Goal: Task Accomplishment & Management: Use online tool/utility

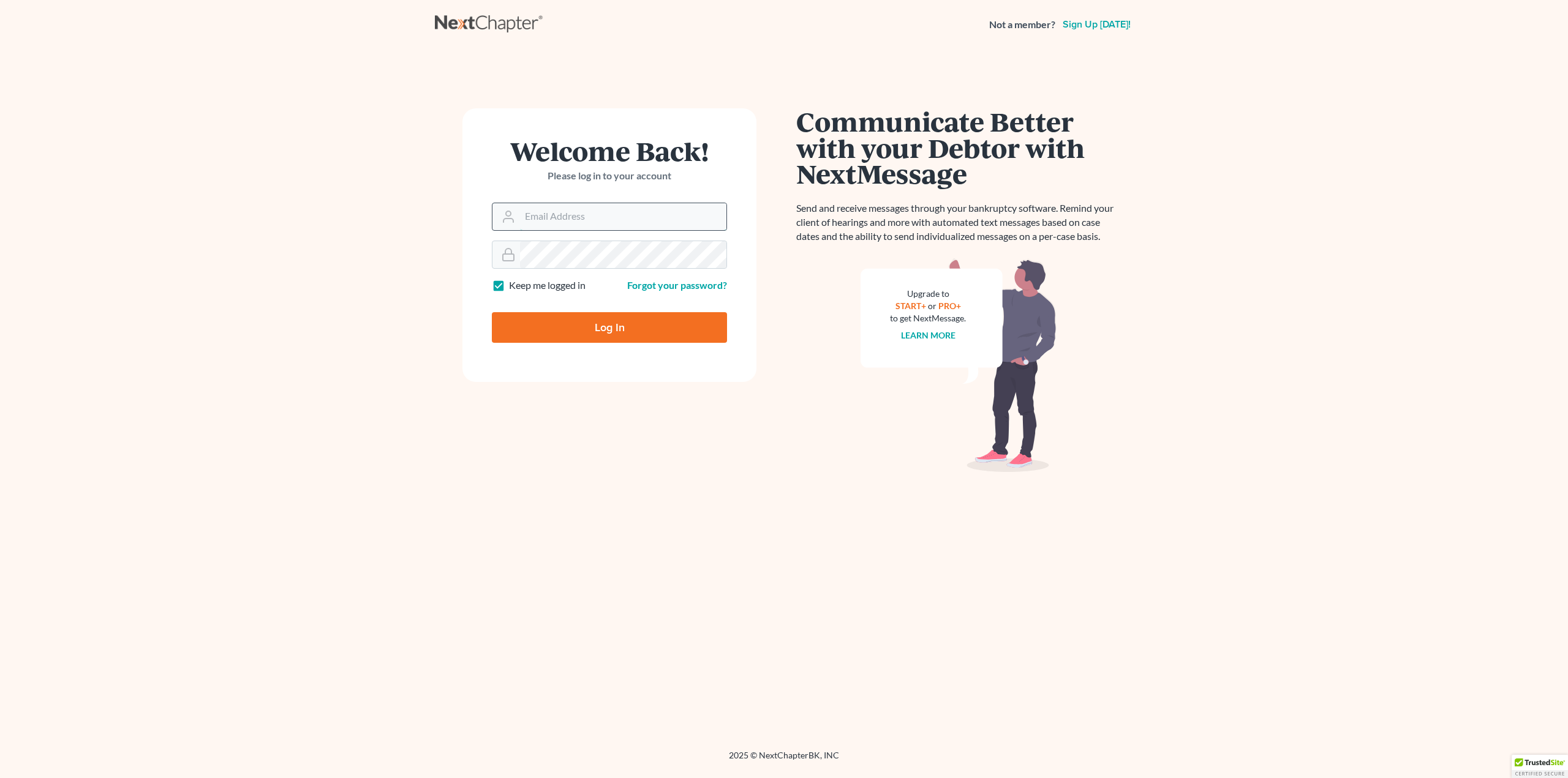
click at [564, 214] on input "Email Address" at bounding box center [623, 217] width 206 height 27
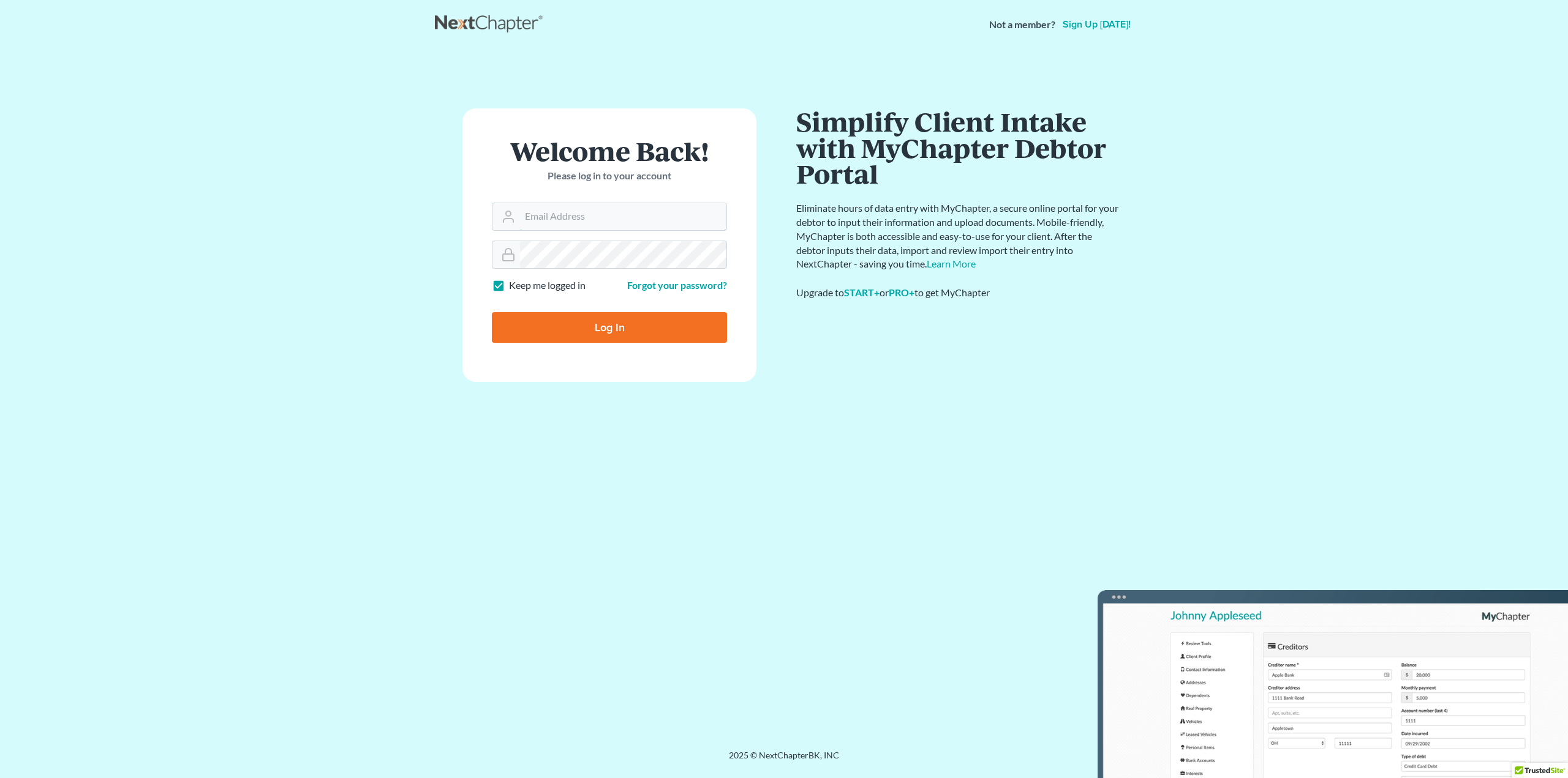
type input "[PERSON_NAME][EMAIL_ADDRESS][DOMAIN_NAME]"
click at [583, 328] on input "Log In" at bounding box center [609, 327] width 235 height 31
type input "Thinking..."
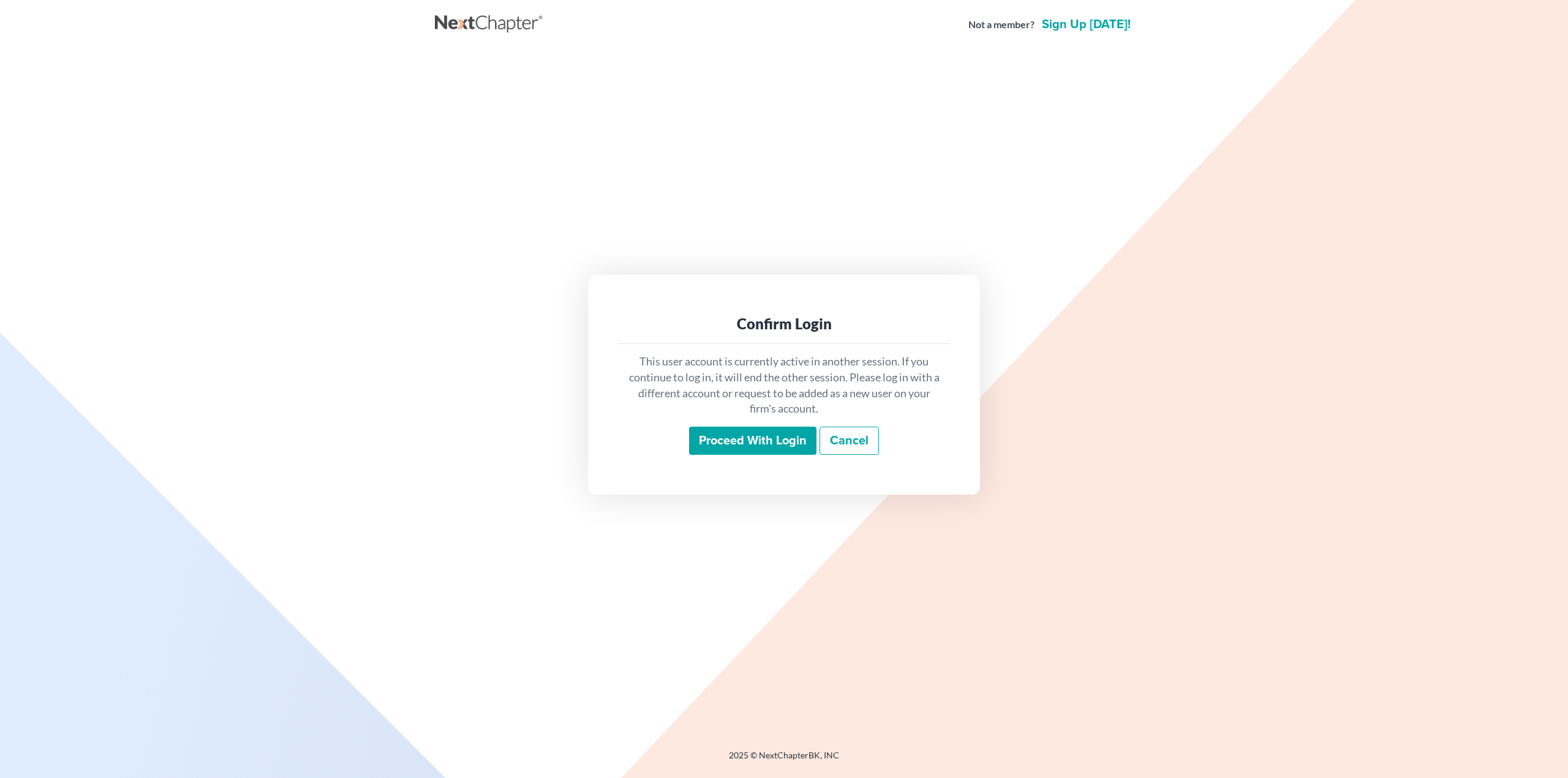
click at [755, 449] on input "Proceed with login" at bounding box center [753, 440] width 128 height 28
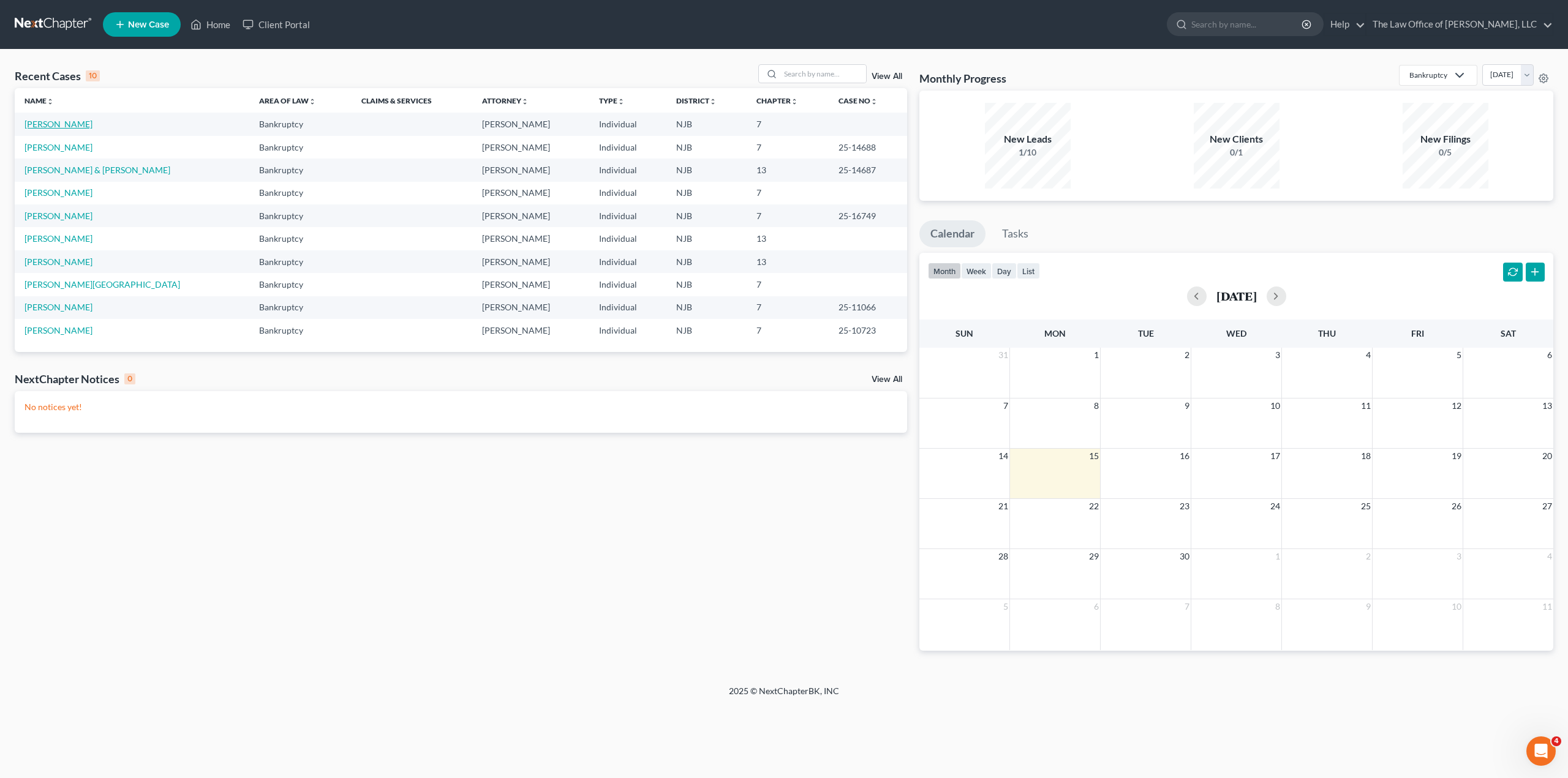
click at [63, 124] on link "Antal, Aimee" at bounding box center [58, 124] width 68 height 10
select select "10"
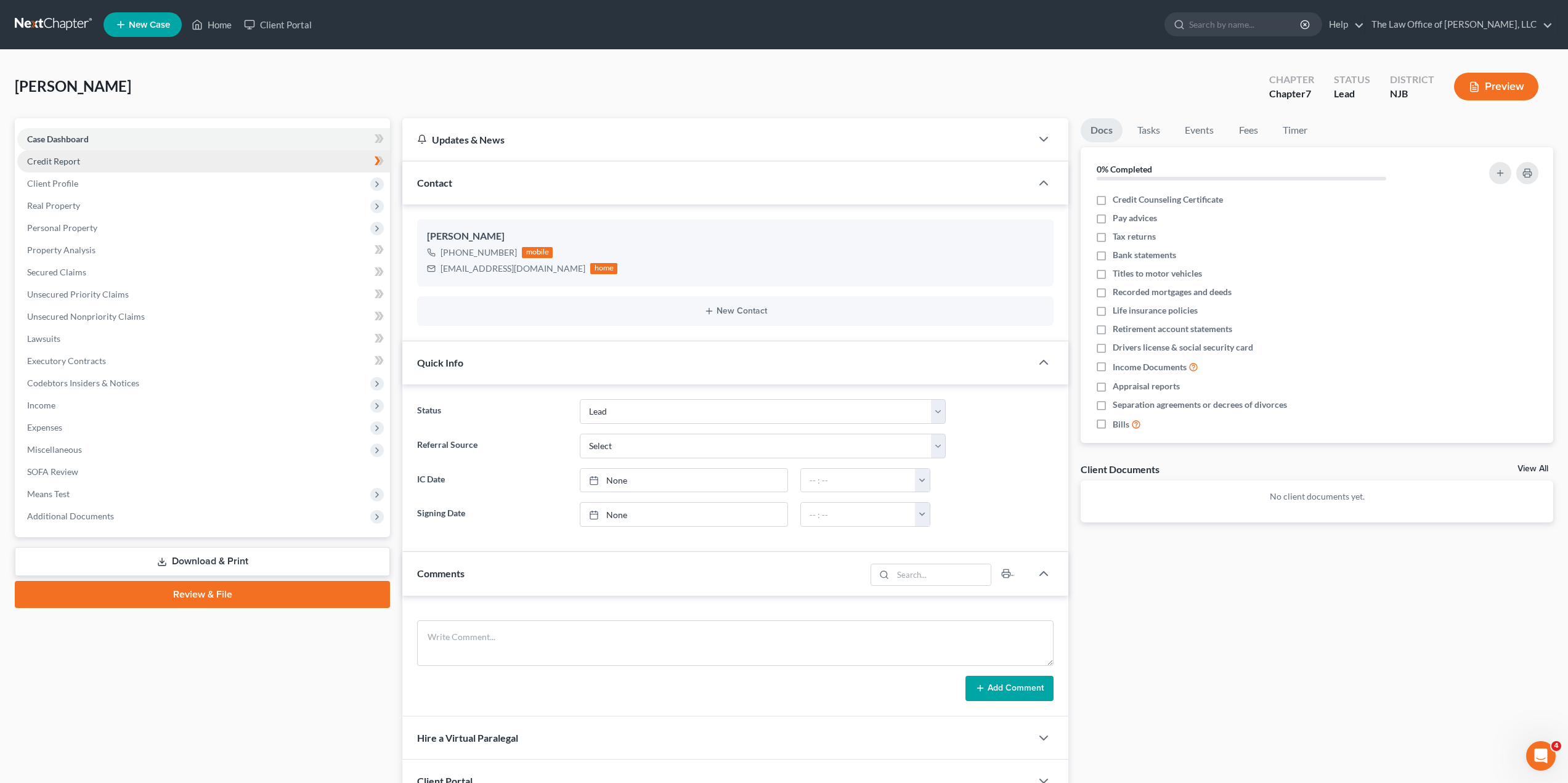
click at [149, 162] on link "Credit Report" at bounding box center [204, 161] width 373 height 22
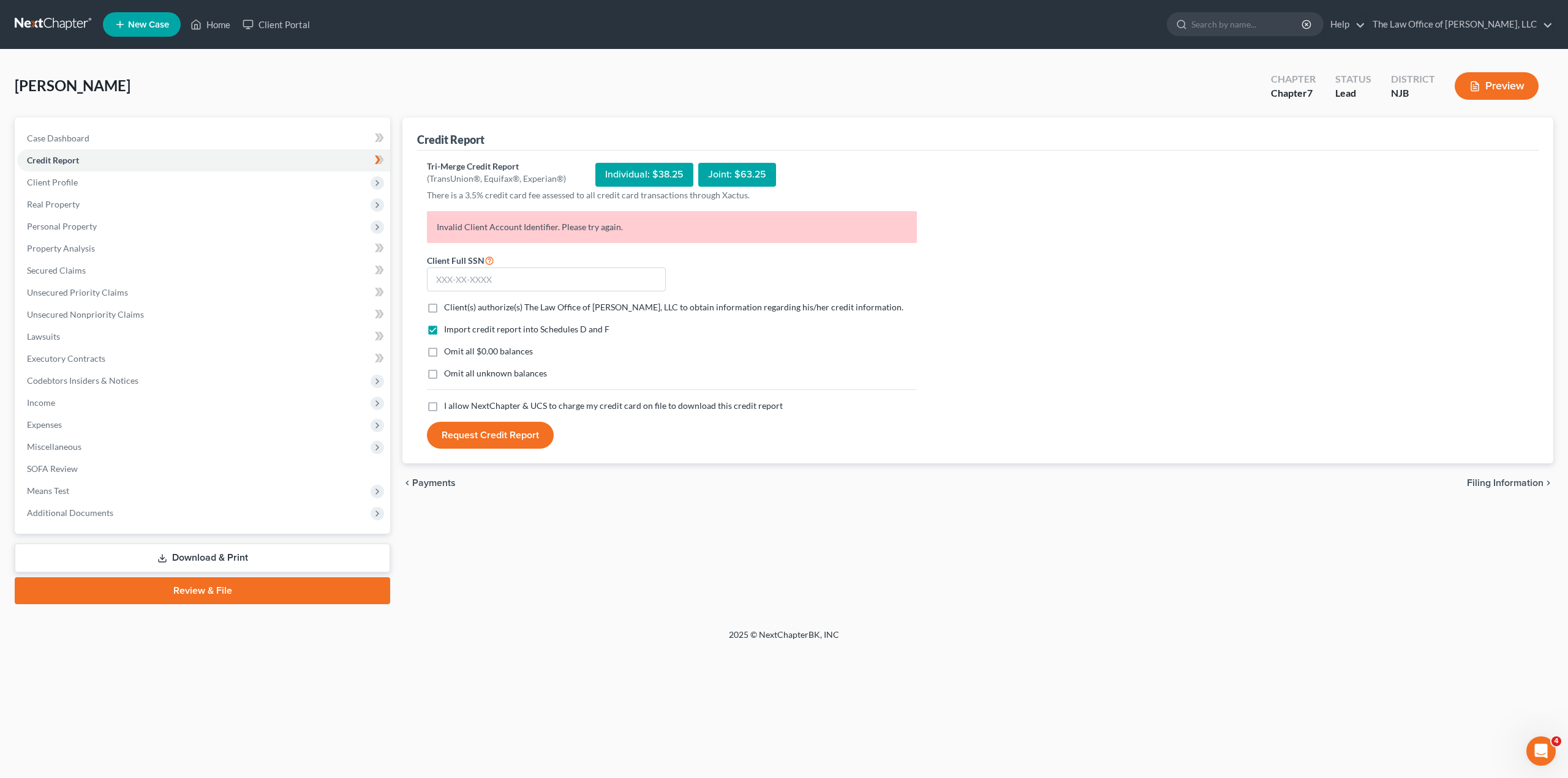
click at [444, 311] on label "Client(s) authorize(s) The Law Office of Piotr Rapciewicz, LLC to obtain inform…" at bounding box center [674, 307] width 459 height 12
click at [449, 309] on input "Client(s) authorize(s) The Law Office of Piotr Rapciewicz, LLC to obtain inform…" at bounding box center [453, 305] width 8 height 8
checkbox input "true"
click at [462, 284] on input "text" at bounding box center [546, 280] width 238 height 25
type input "154-76-7490"
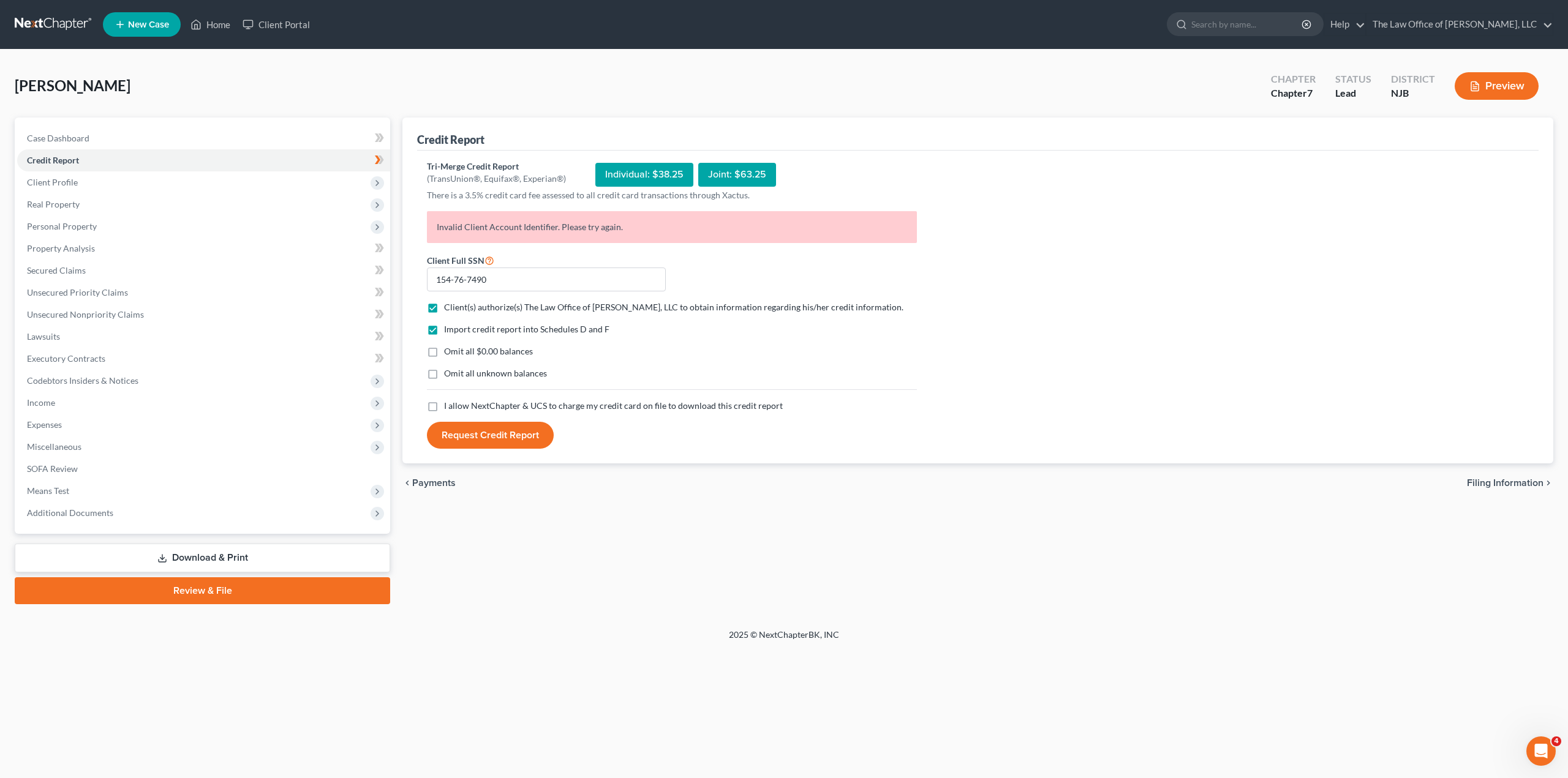
click at [444, 411] on label "I allow NextChapter & UCS to charge my credit card on file to download this cre…" at bounding box center [613, 405] width 338 height 12
click at [449, 408] on input "I allow NextChapter & UCS to charge my credit card on file to download this cre…" at bounding box center [453, 403] width 8 height 8
checkbox input "true"
click at [466, 434] on button "Request Credit Report" at bounding box center [490, 435] width 127 height 27
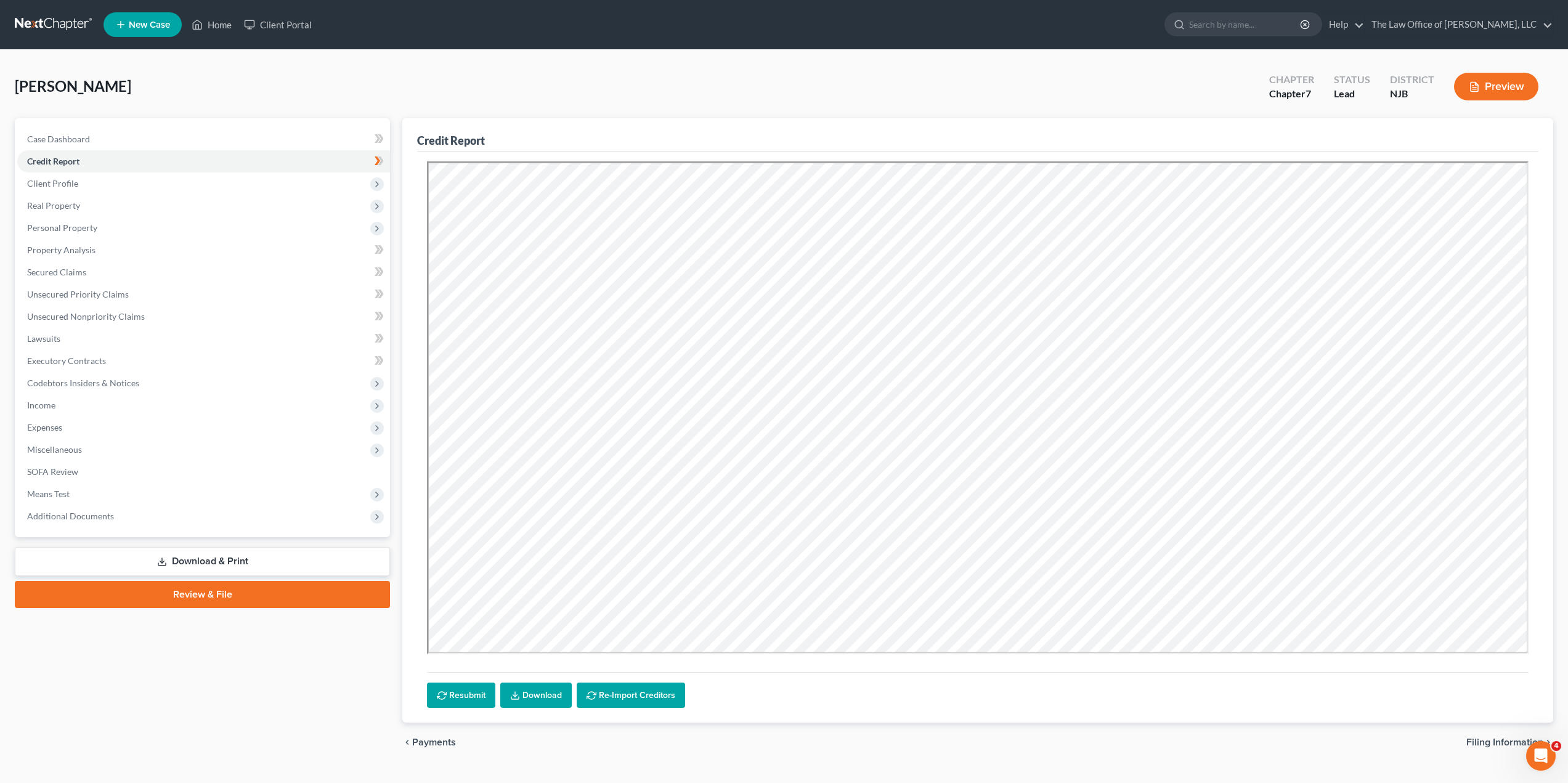
click at [536, 696] on link "Download" at bounding box center [536, 695] width 71 height 26
